Goal: Navigation & Orientation: Find specific page/section

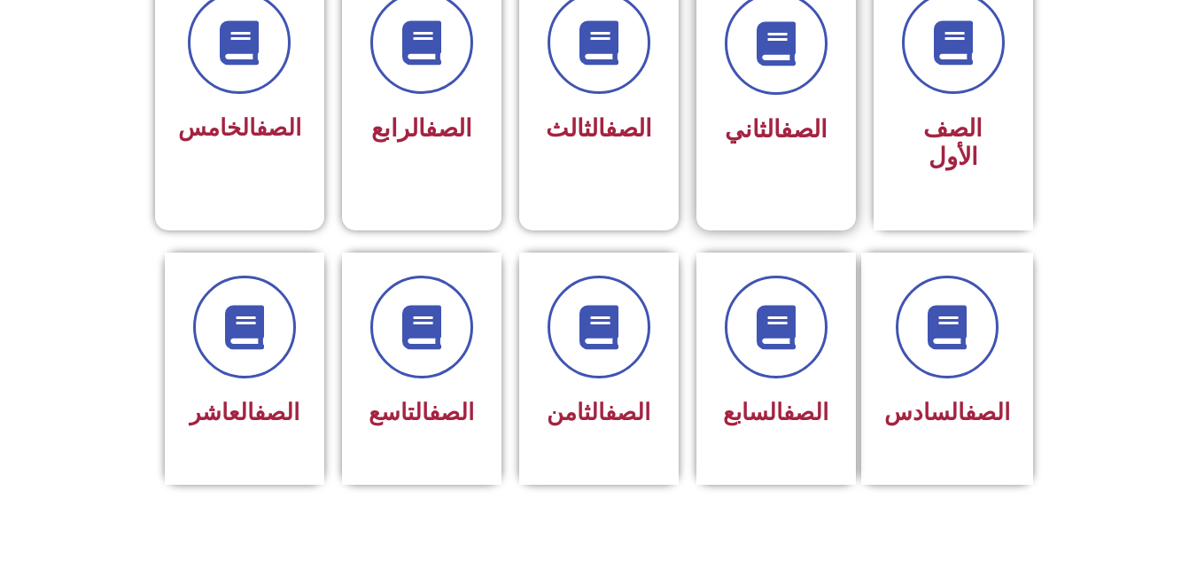
scroll to position [532, 0]
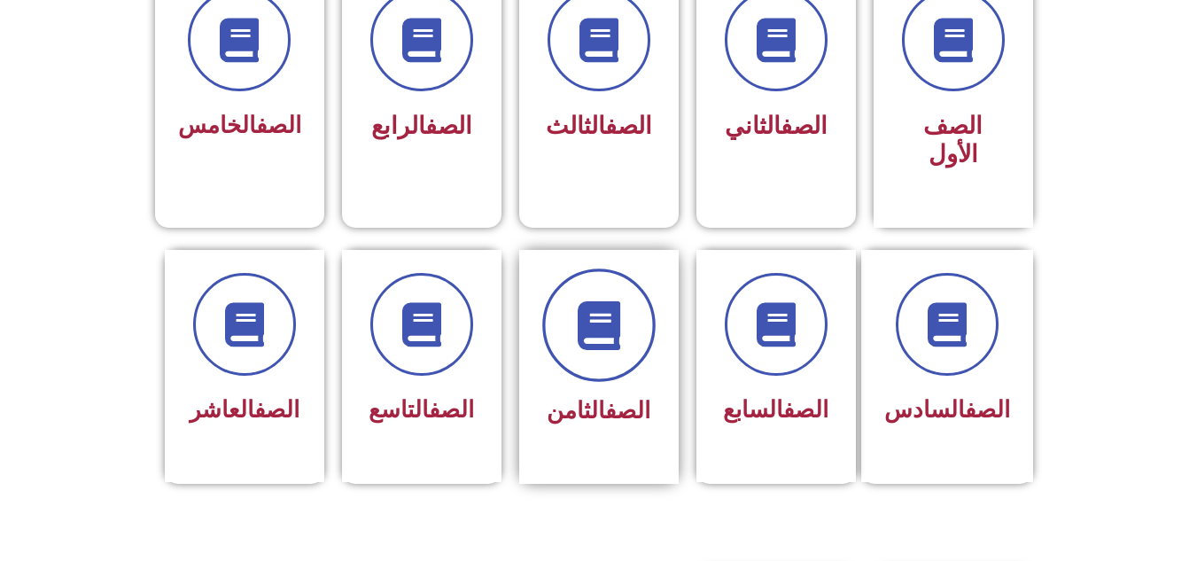
click at [626, 277] on span at bounding box center [598, 324] width 113 height 113
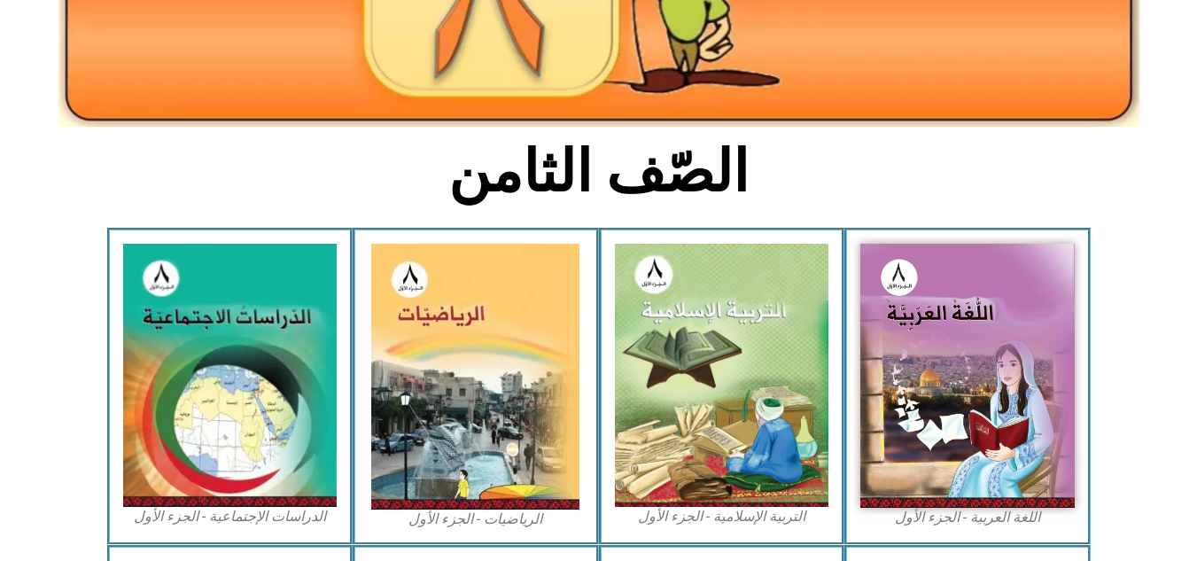
scroll to position [354, 0]
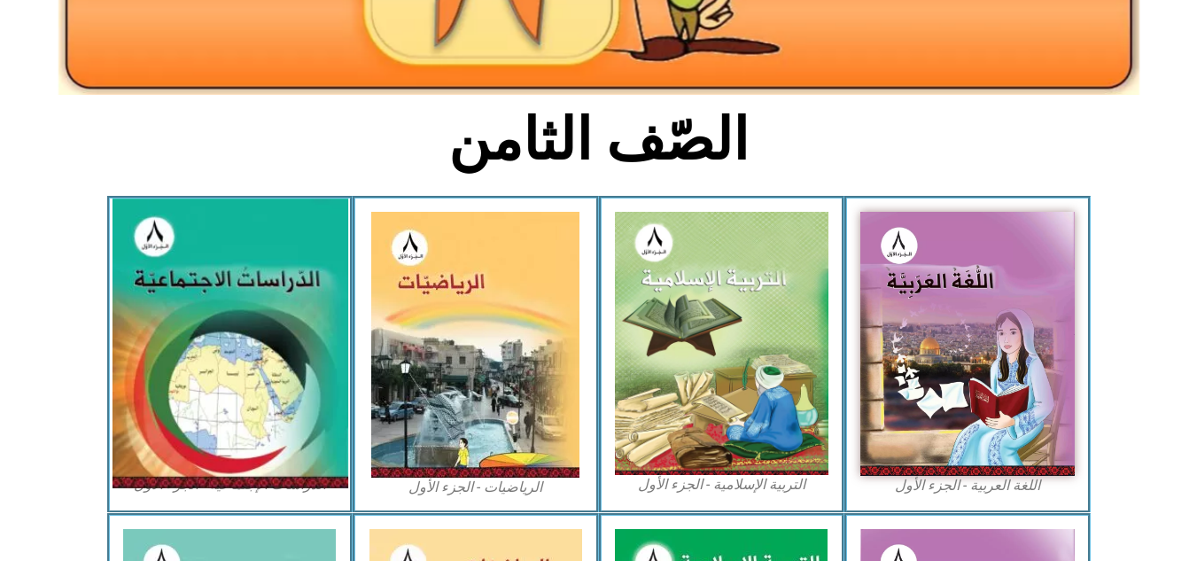
click at [152, 291] on img at bounding box center [230, 343] width 236 height 290
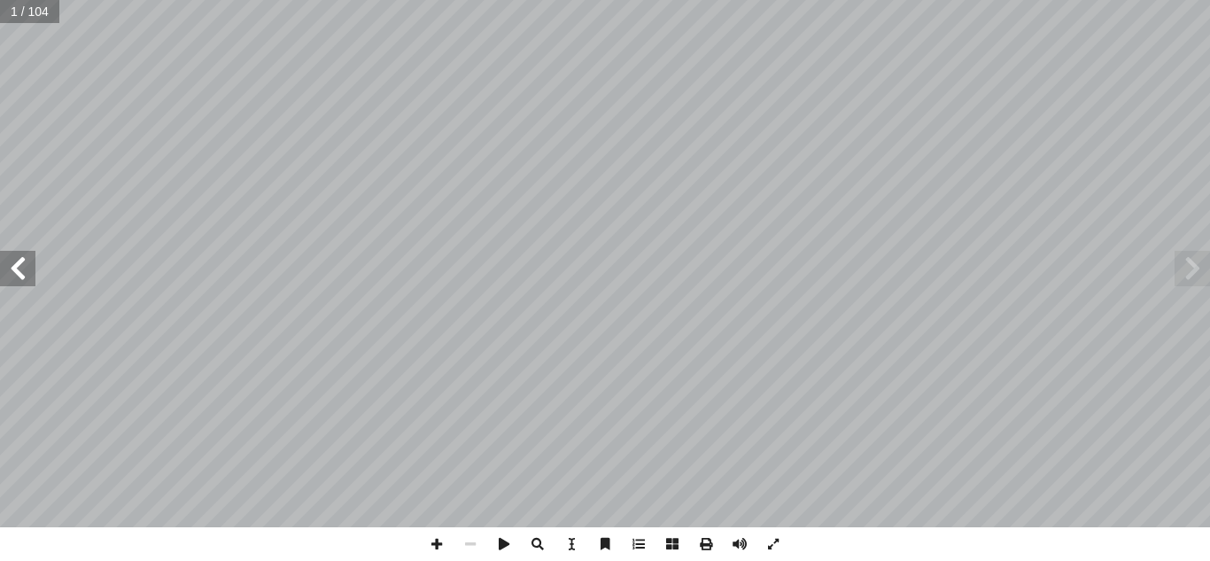
click at [23, 277] on span at bounding box center [17, 268] width 35 height 35
click at [35, 276] on span at bounding box center [17, 268] width 35 height 35
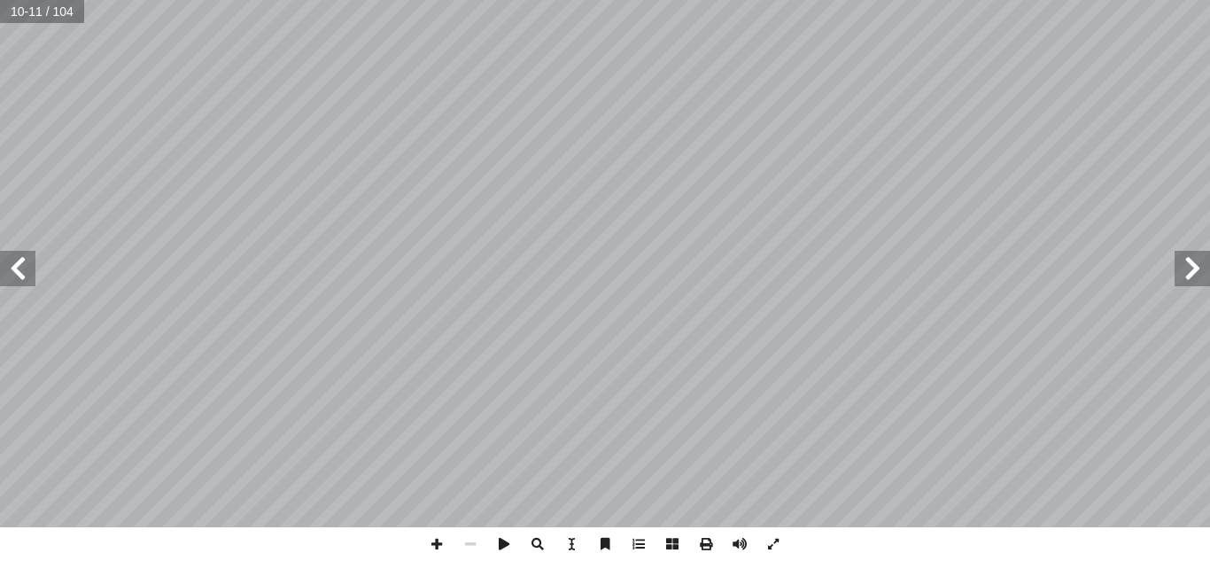
click at [14, 268] on span at bounding box center [17, 268] width 35 height 35
click at [432, 541] on span at bounding box center [437, 544] width 34 height 34
click at [19, 260] on span at bounding box center [17, 268] width 35 height 35
click at [436, 552] on span at bounding box center [437, 544] width 34 height 34
click at [1194, 271] on span at bounding box center [1192, 268] width 35 height 35
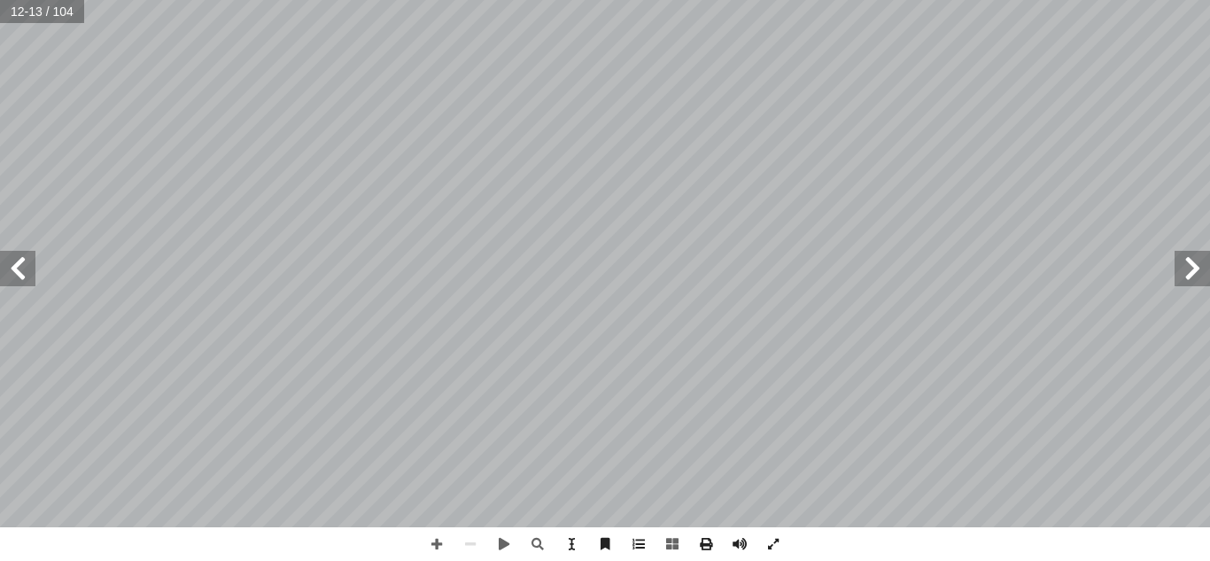
click at [1204, 266] on span at bounding box center [1192, 268] width 35 height 35
drag, startPoint x: 447, startPoint y: 542, endPoint x: 440, endPoint y: 535, distance: 10.0
click at [446, 541] on span at bounding box center [437, 544] width 34 height 34
